Goal: Task Accomplishment & Management: Manage account settings

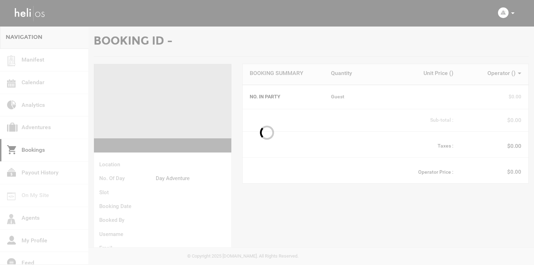
scroll to position [148, 0]
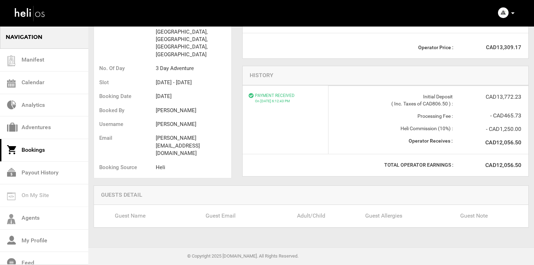
click at [512, 15] on p at bounding box center [513, 13] width 4 height 8
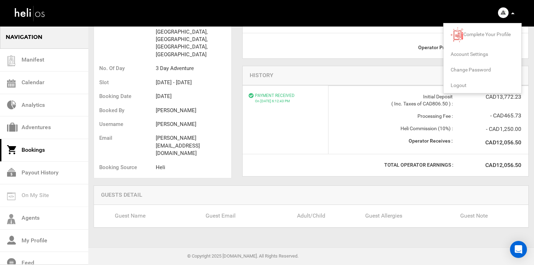
click at [463, 82] on span "Logout" at bounding box center [459, 85] width 16 height 6
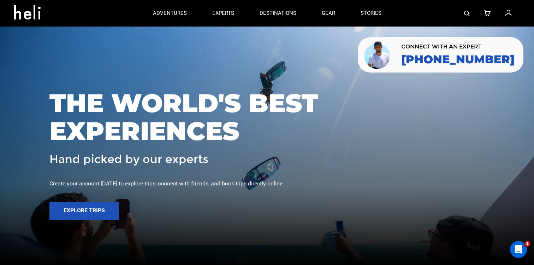
click at [508, 14] on icon at bounding box center [508, 13] width 6 height 9
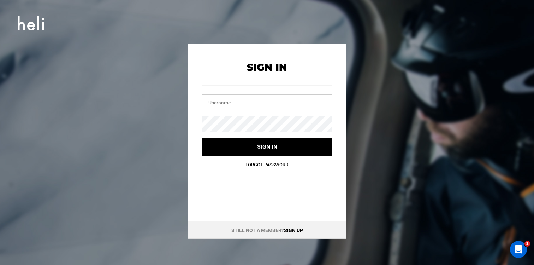
click at [268, 99] on input "text" at bounding box center [267, 102] width 131 height 16
type input "m"
type input "a"
type input "[EMAIL_ADDRESS][DOMAIN_NAME]"
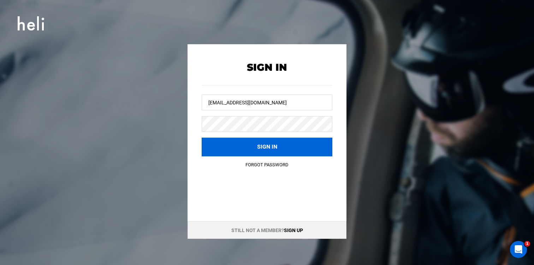
click at [251, 142] on button "Sign in" at bounding box center [267, 147] width 131 height 19
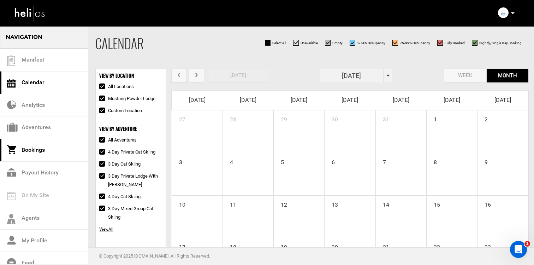
click at [51, 150] on link "Bookings" at bounding box center [44, 150] width 88 height 23
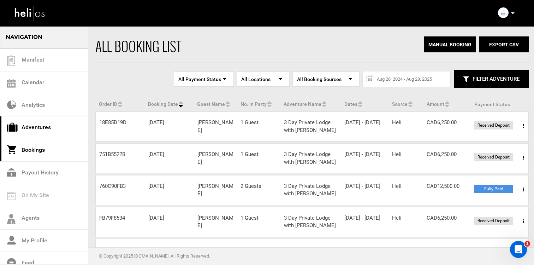
click at [16, 124] on icon at bounding box center [12, 127] width 11 height 13
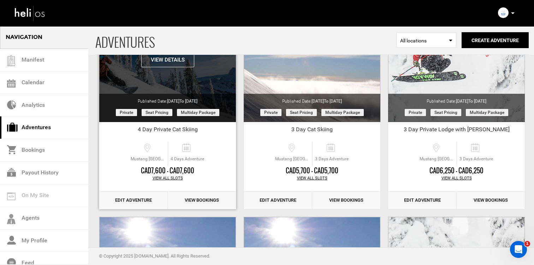
scroll to position [96, 0]
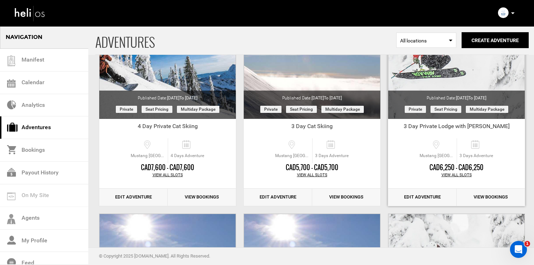
click at [449, 174] on div "View All Slots" at bounding box center [456, 175] width 137 height 6
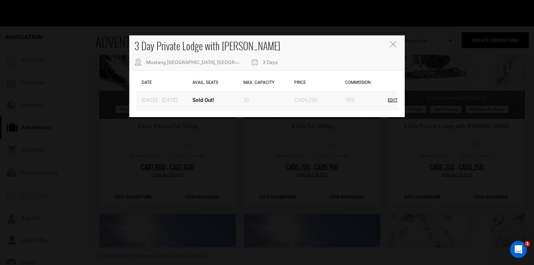
click at [391, 100] on div "Edit" at bounding box center [393, 100] width 10 height 7
type input "[DATE]"
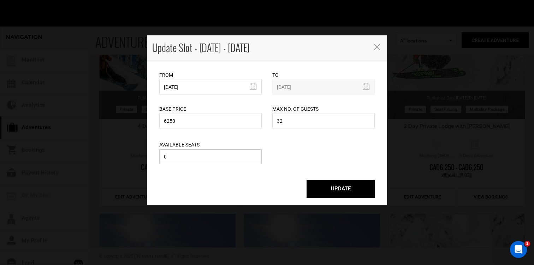
click at [222, 152] on input "0" at bounding box center [210, 156] width 103 height 15
type input "1"
click at [310, 187] on button "UPDATE" at bounding box center [341, 189] width 68 height 18
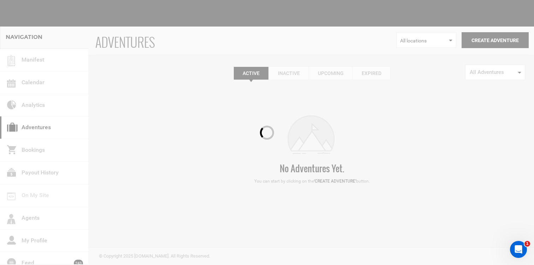
scroll to position [0, 0]
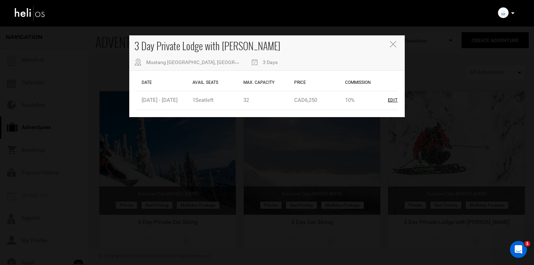
click at [392, 44] on icon "Close" at bounding box center [393, 44] width 6 height 6
